Goal: Task Accomplishment & Management: Manage account settings

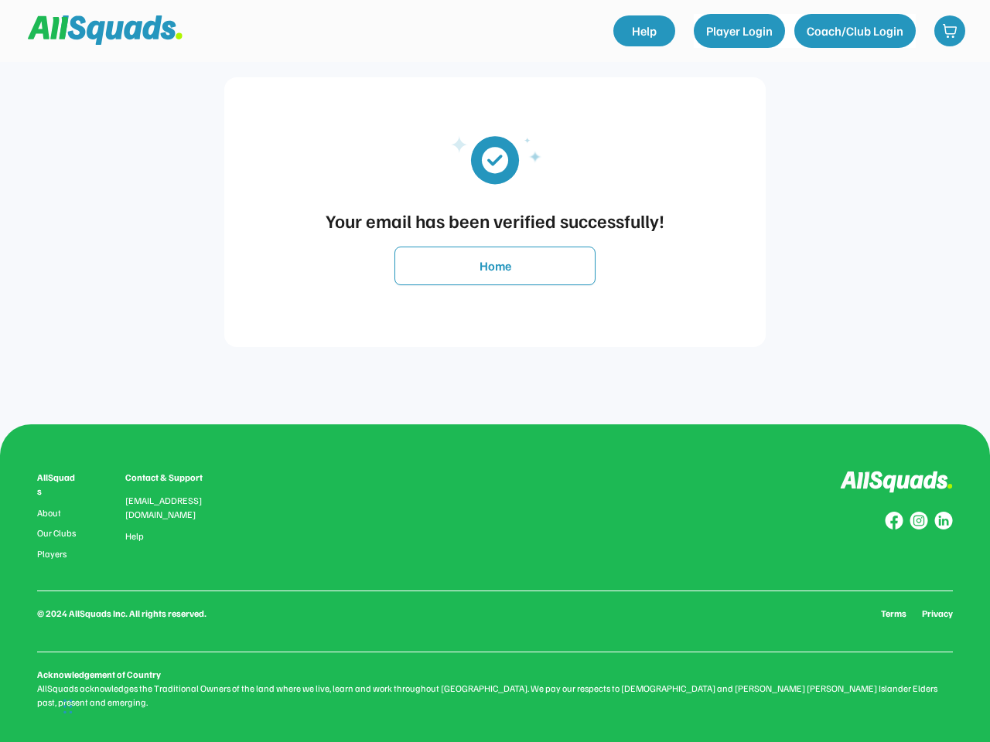
click at [495, 371] on div "Your email has been verified successfully! Home" at bounding box center [494, 212] width 959 height 425
click at [495, 212] on div "Your email has been verified successfully!" at bounding box center [495, 220] width 510 height 28
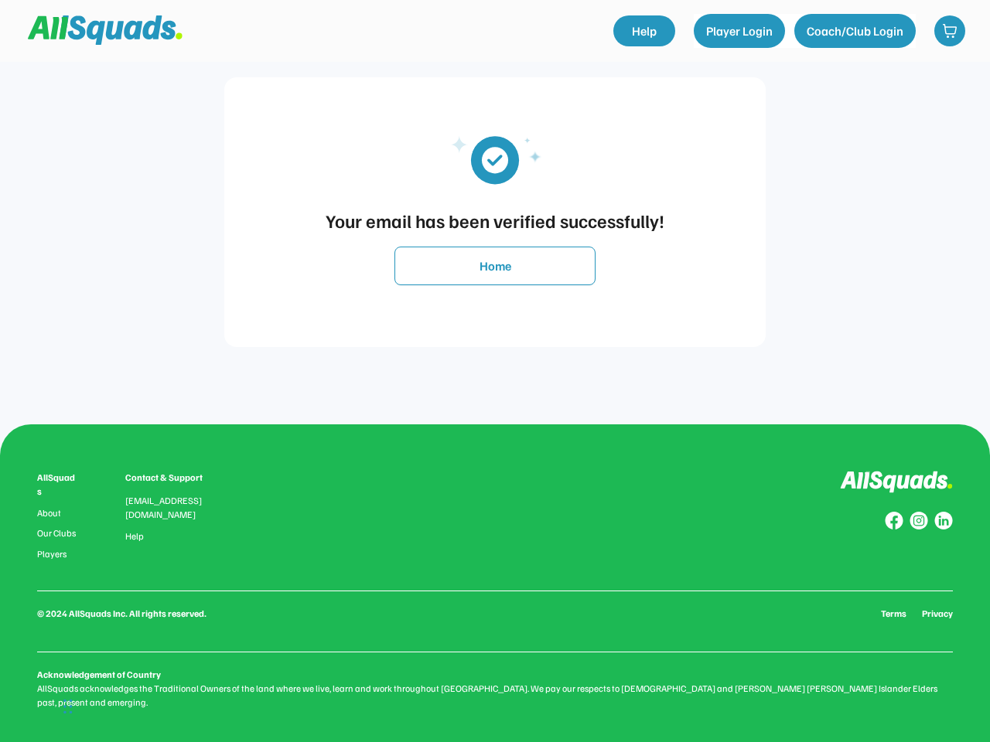
click at [495, 159] on img at bounding box center [494, 159] width 139 height 70
click at [495, 220] on div "Your email has been verified successfully!" at bounding box center [495, 220] width 510 height 28
click at [495, 266] on button "Home" at bounding box center [494, 266] width 201 height 39
click at [495, 583] on div "AllSquads About Our Clubs Players Contact & Support [EMAIL_ADDRESS][DOMAIN_NAME…" at bounding box center [495, 590] width 916 height 239
